Goal: Information Seeking & Learning: Learn about a topic

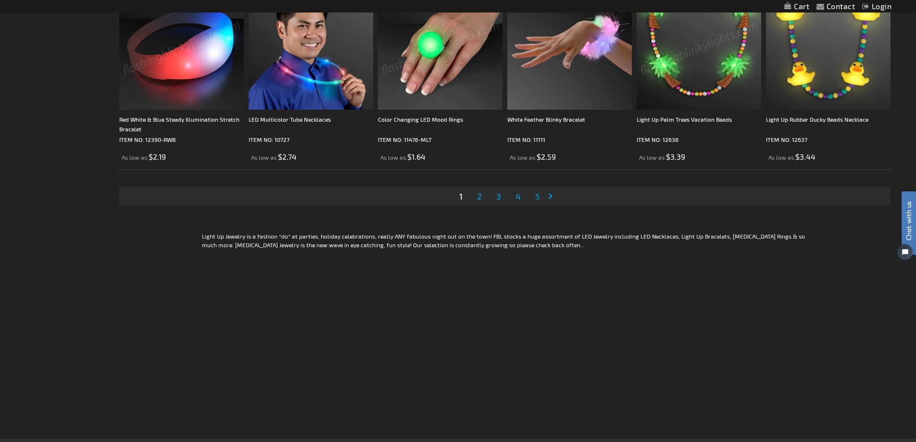
click at [479, 197] on span "2" at bounding box center [479, 196] width 5 height 11
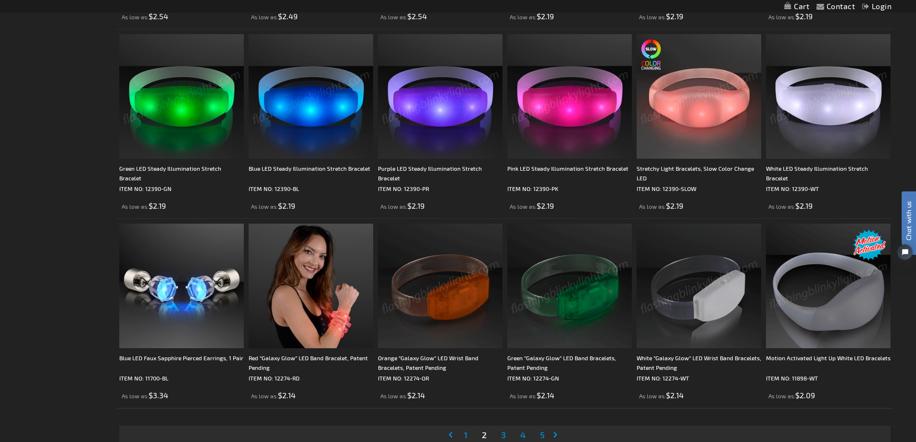
scroll to position [1923, 0]
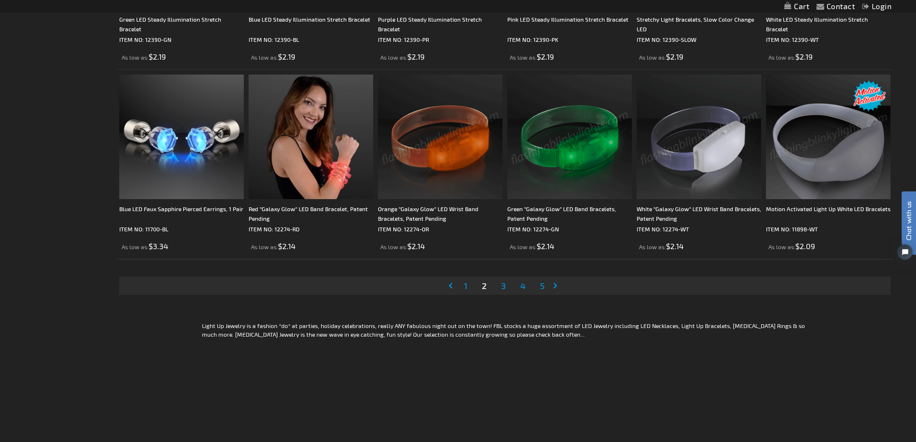
click at [505, 287] on span "3" at bounding box center [503, 285] width 5 height 11
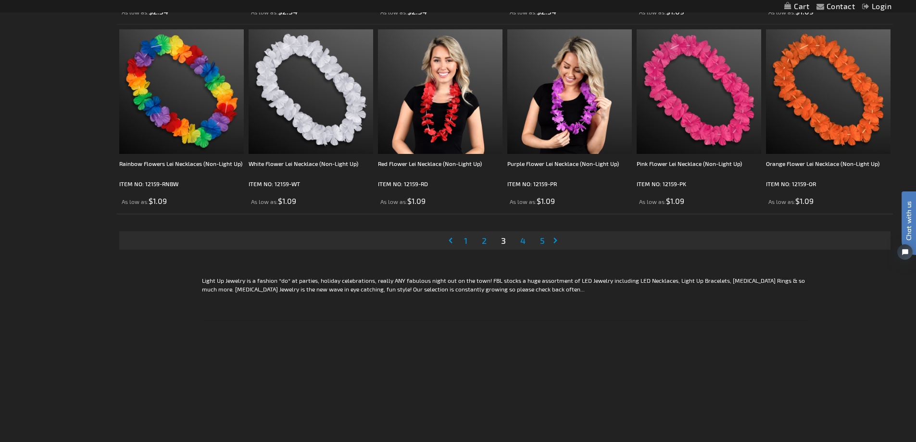
scroll to position [2019, 0]
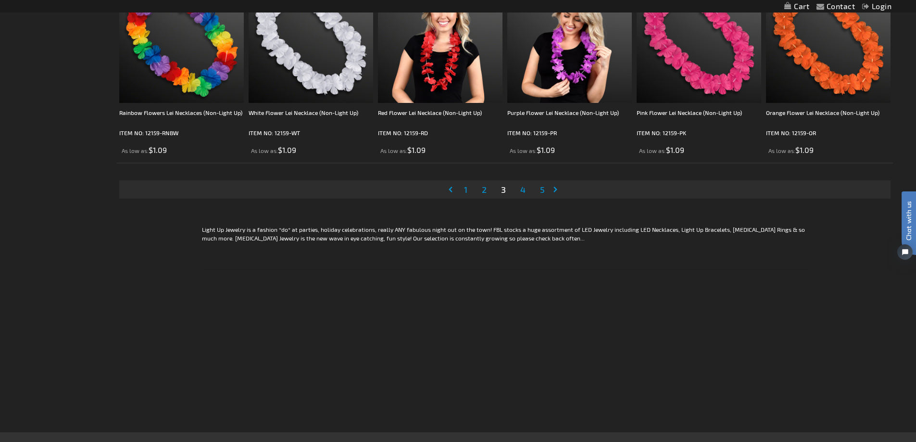
click at [523, 190] on span "4" at bounding box center [522, 189] width 5 height 11
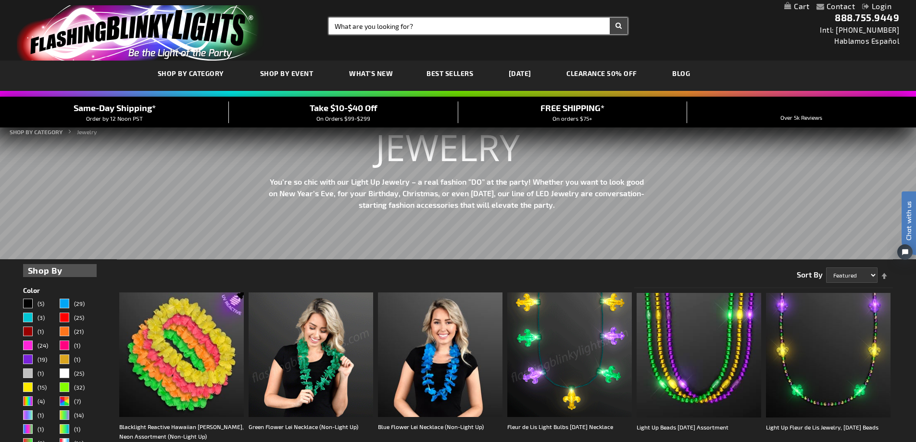
click at [376, 25] on input "Search" at bounding box center [478, 26] width 298 height 16
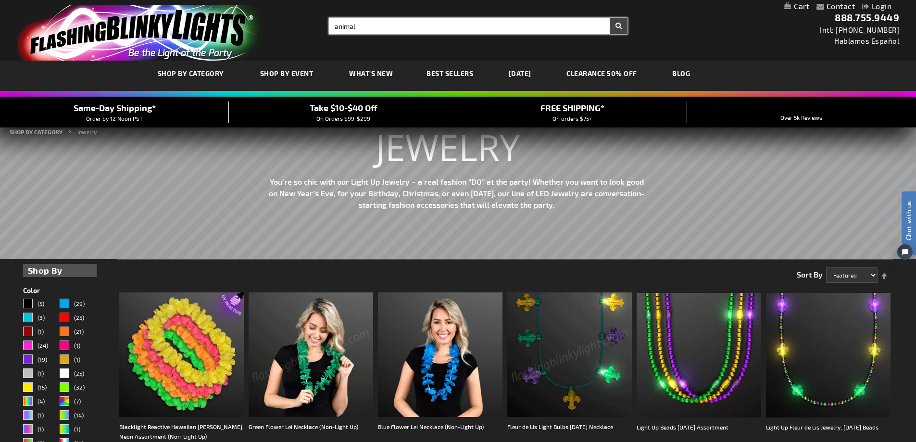
type input "animal"
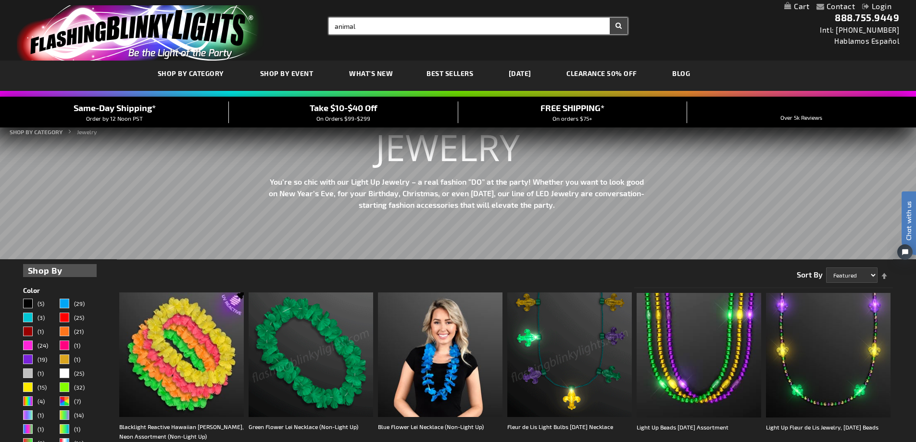
click at [609, 18] on button "Search" at bounding box center [618, 26] width 18 height 16
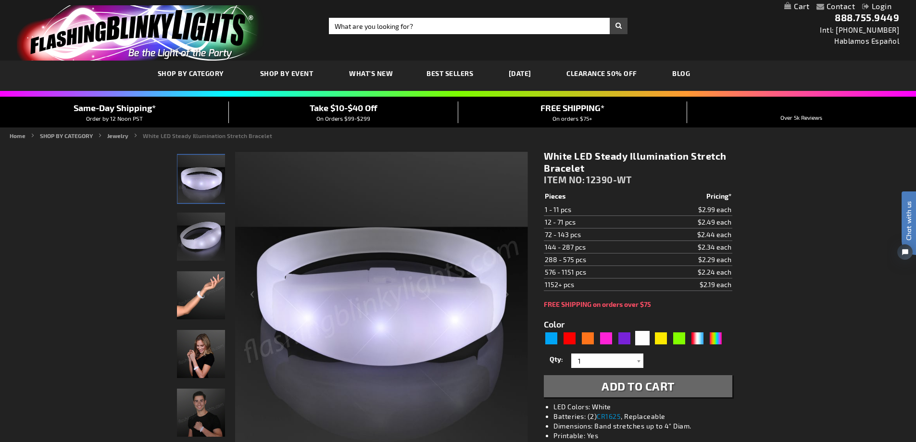
click at [191, 298] on img "Hand model wearing Light Up White Illumination Stretch Bracelet" at bounding box center [201, 295] width 48 height 48
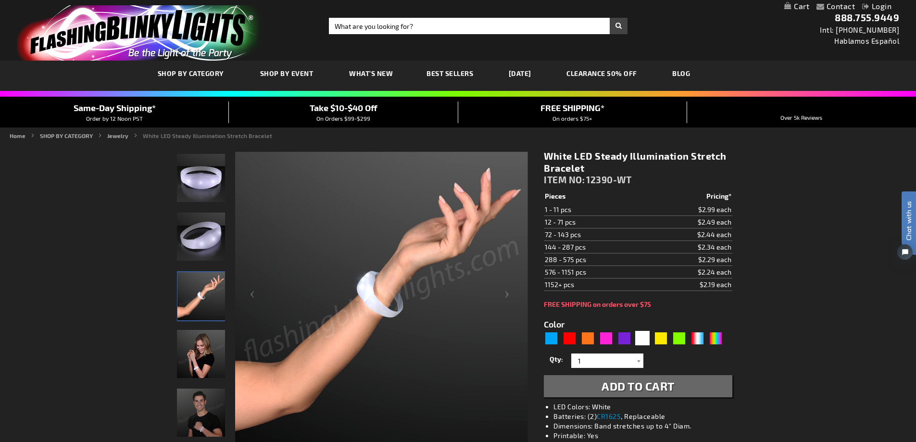
click at [207, 352] on img "Female displaying Light Up White Illumination Stretch Bracelet" at bounding box center [201, 354] width 48 height 48
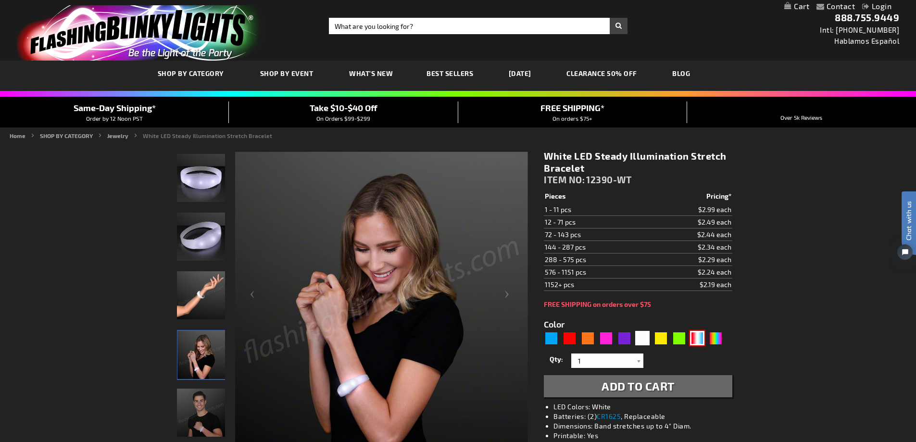
click at [694, 338] on div "RWB" at bounding box center [697, 338] width 14 height 14
type input "5643"
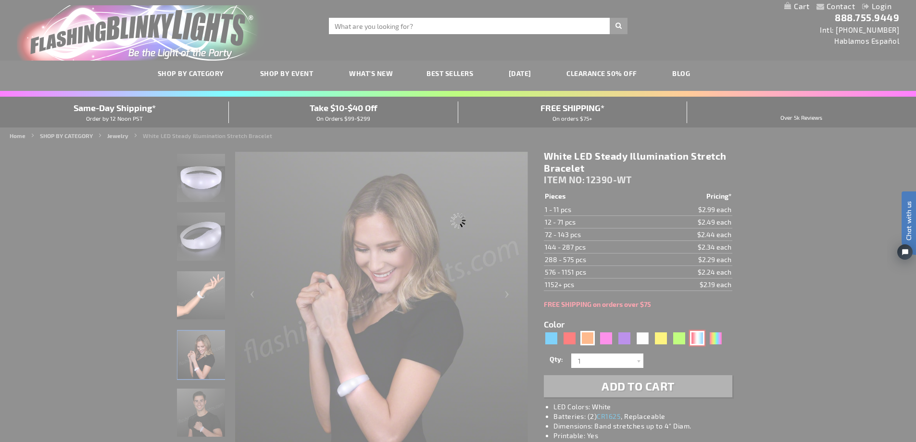
type input "12390-RWB"
type input "Customize - Red White &amp; Blue Steady Illumination Stretch Bracelet - ITEM NO…"
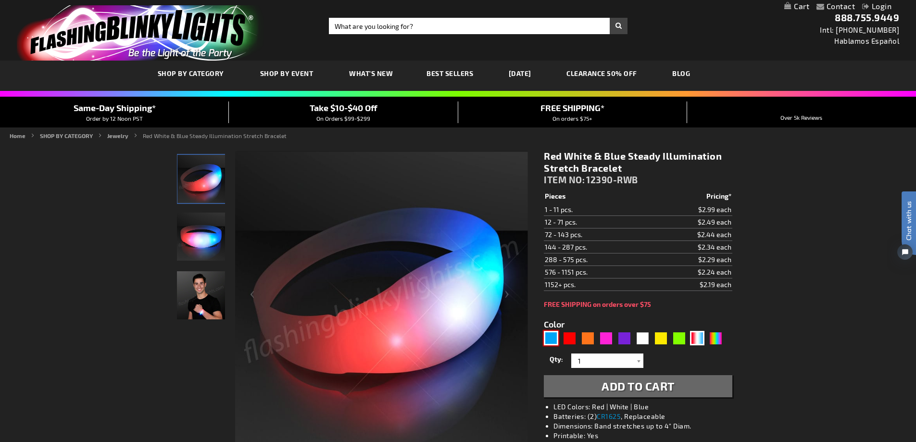
click at [550, 336] on div "Blue" at bounding box center [551, 338] width 14 height 14
type input "5629"
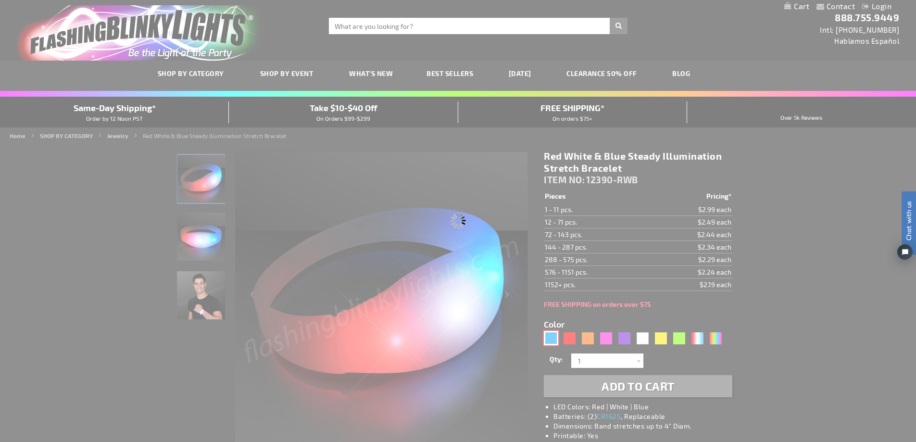
type input "12390-BL"
type input "Customize - Blue LED Steady Illumination Stretch Bracelet - ITEM NO: 12390-BL"
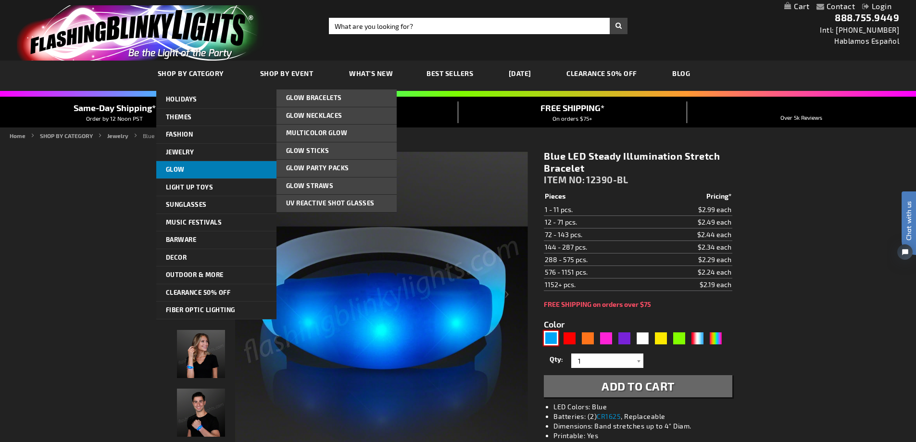
click at [167, 169] on span "Glow" at bounding box center [175, 169] width 19 height 8
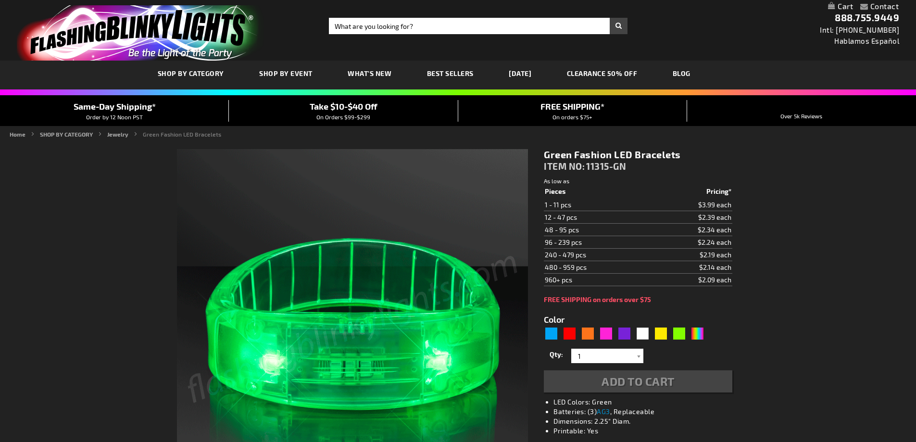
type input "5648"
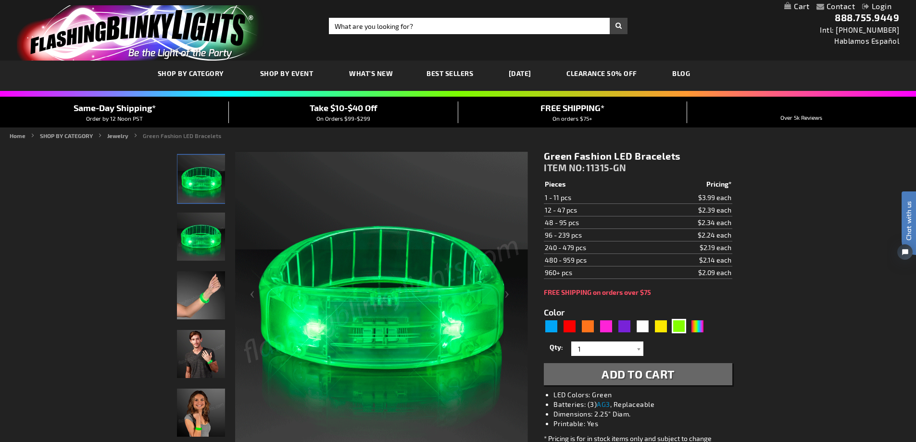
click at [206, 298] on img "Hand model wearing Green LED Light Up Fashion Bracelets" at bounding box center [201, 295] width 48 height 48
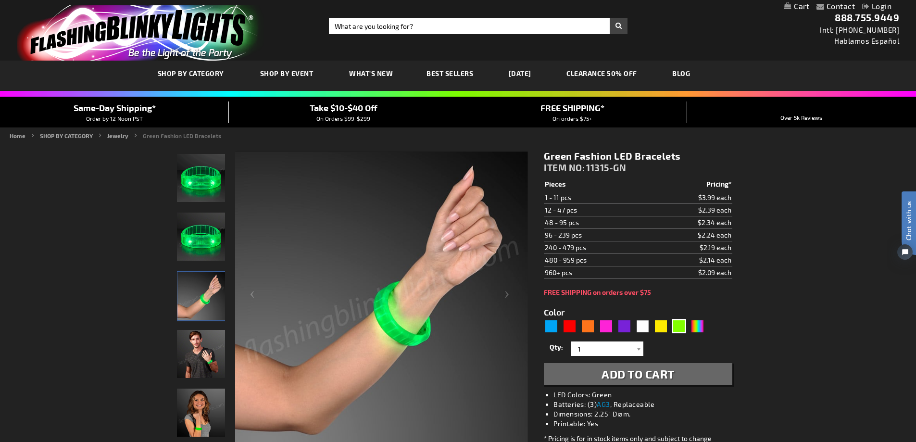
click at [202, 343] on img "Man wearing Green LED Light Up Fashion Bracelets" at bounding box center [201, 354] width 48 height 48
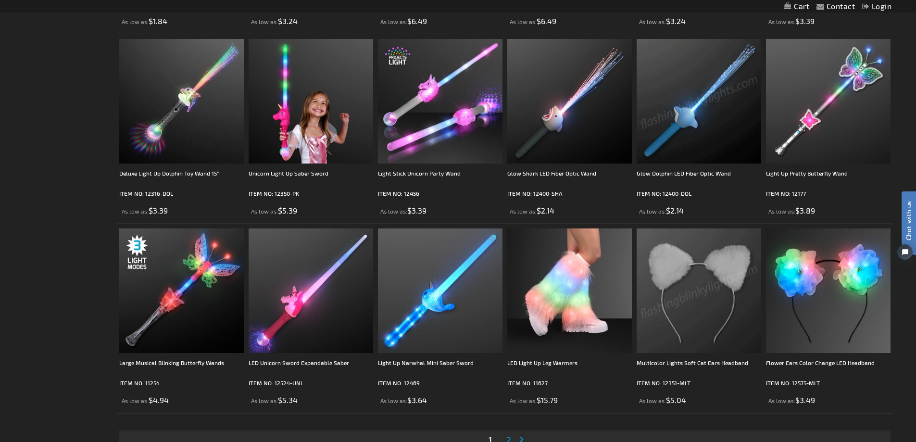
scroll to position [1923, 0]
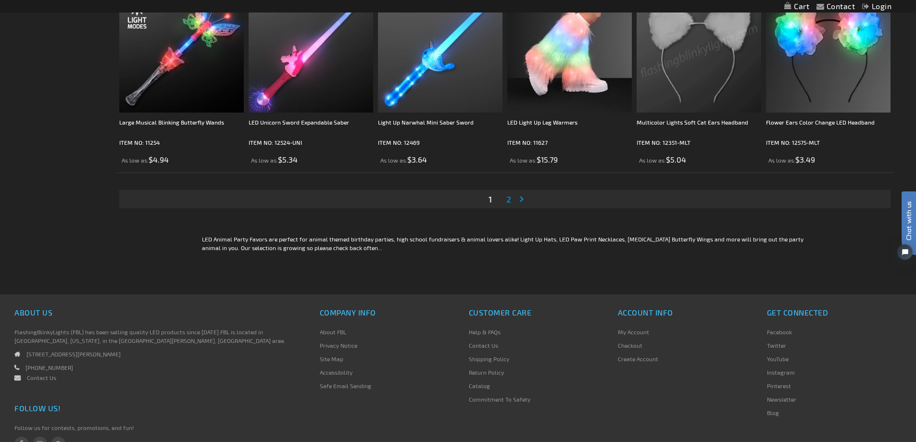
click at [509, 200] on span "2" at bounding box center [508, 199] width 5 height 11
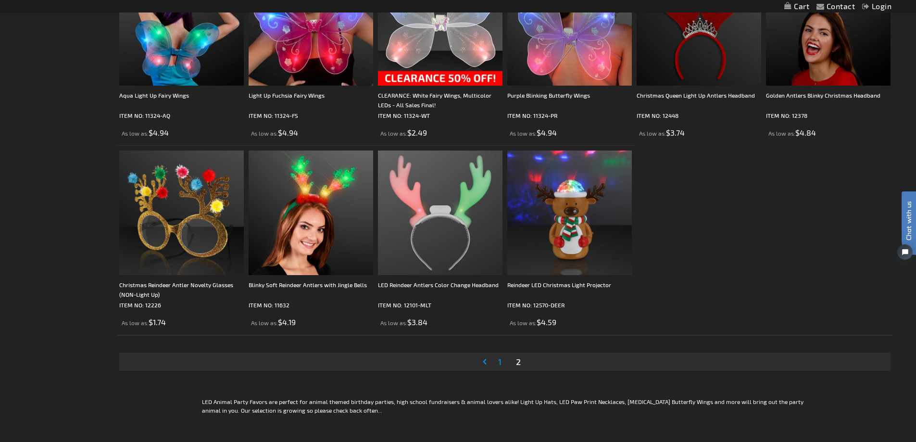
scroll to position [817, 0]
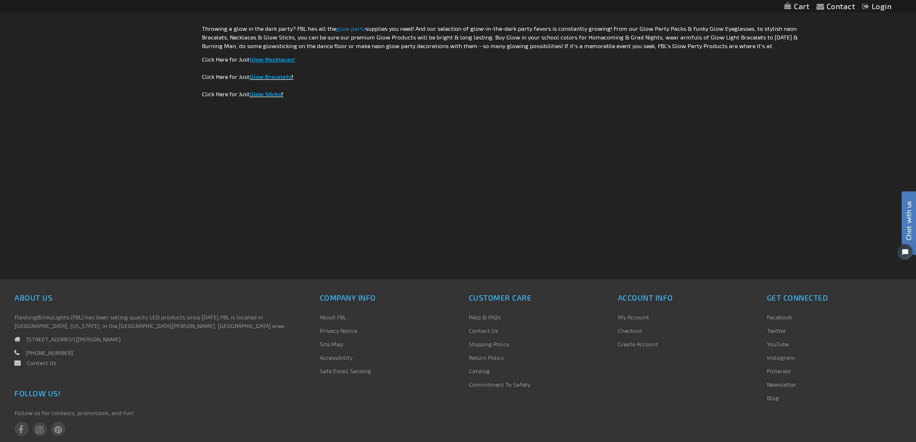
scroll to position [2067, 0]
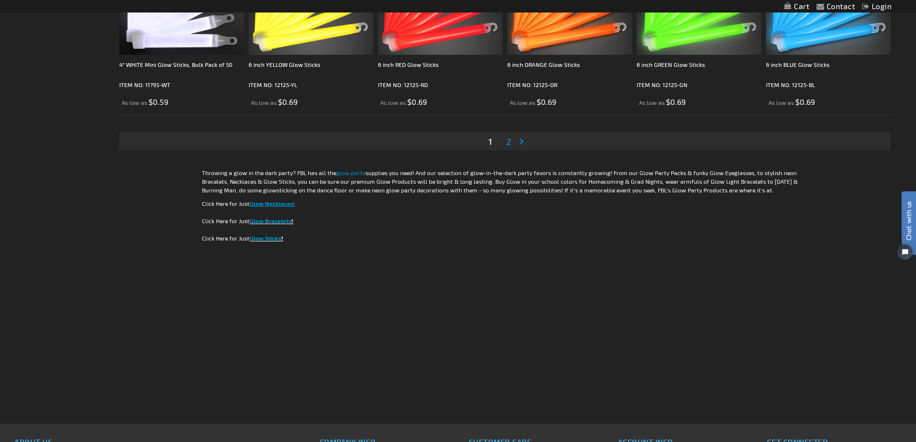
click at [510, 139] on span "2" at bounding box center [508, 141] width 5 height 11
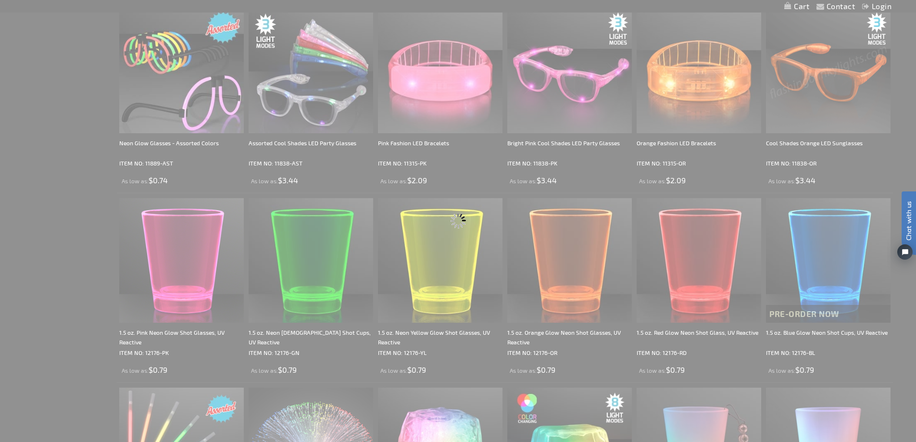
scroll to position [464, 0]
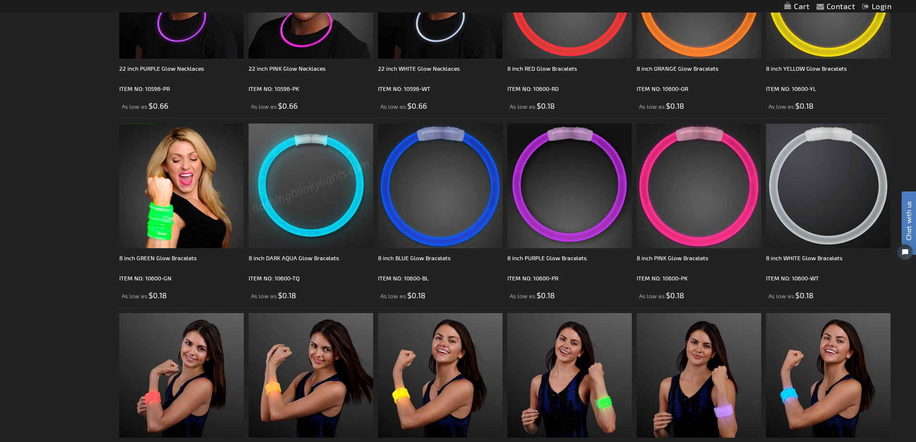
scroll to position [1057, 0]
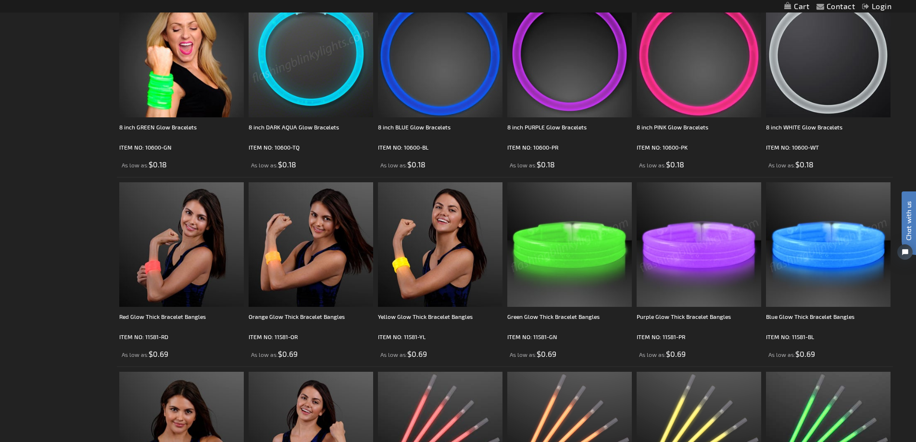
click at [532, 266] on img at bounding box center [569, 244] width 124 height 124
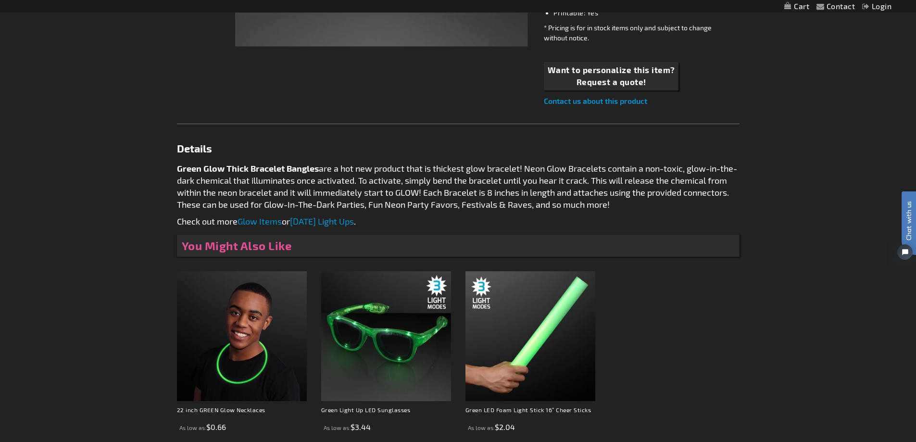
scroll to position [529, 0]
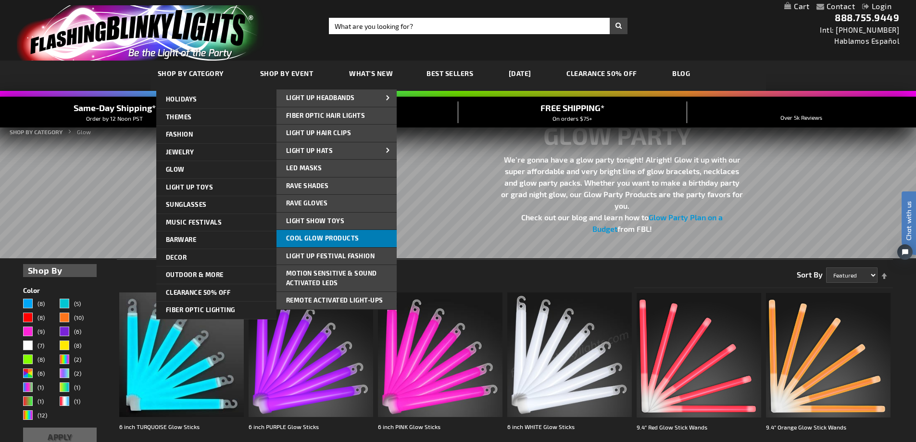
click at [297, 237] on span "Cool Glow Products" at bounding box center [322, 238] width 73 height 8
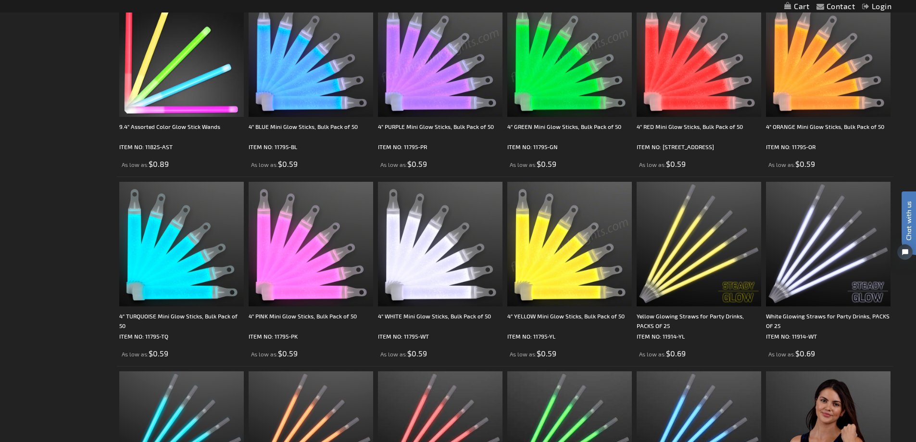
scroll to position [466, 0]
